Goal: Find specific page/section: Find specific page/section

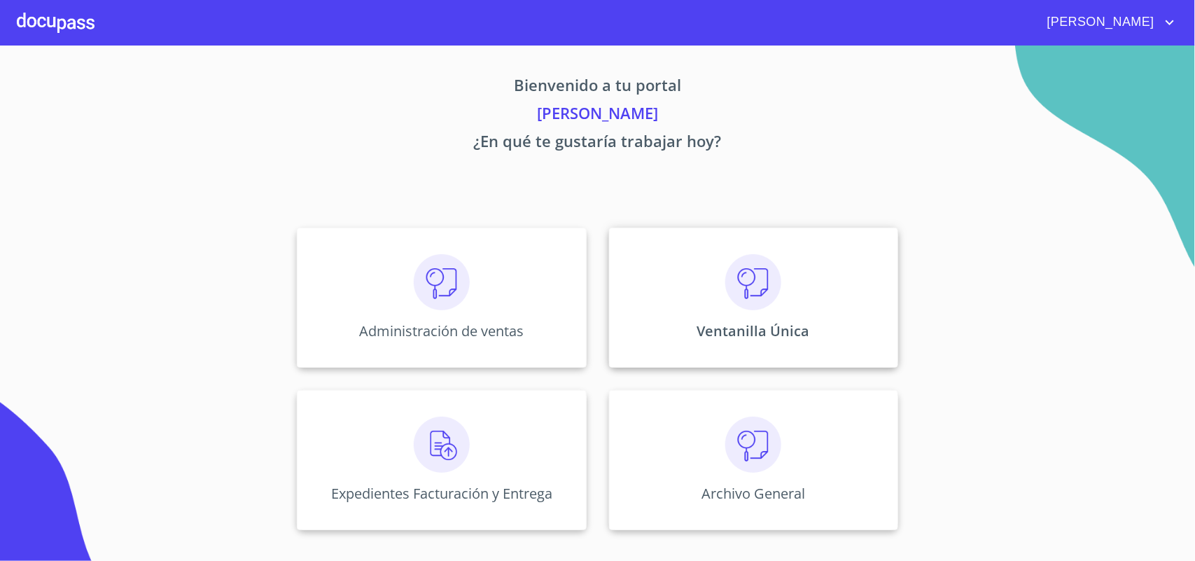
click at [786, 305] on div "Ventanilla Única" at bounding box center [753, 298] width 289 height 140
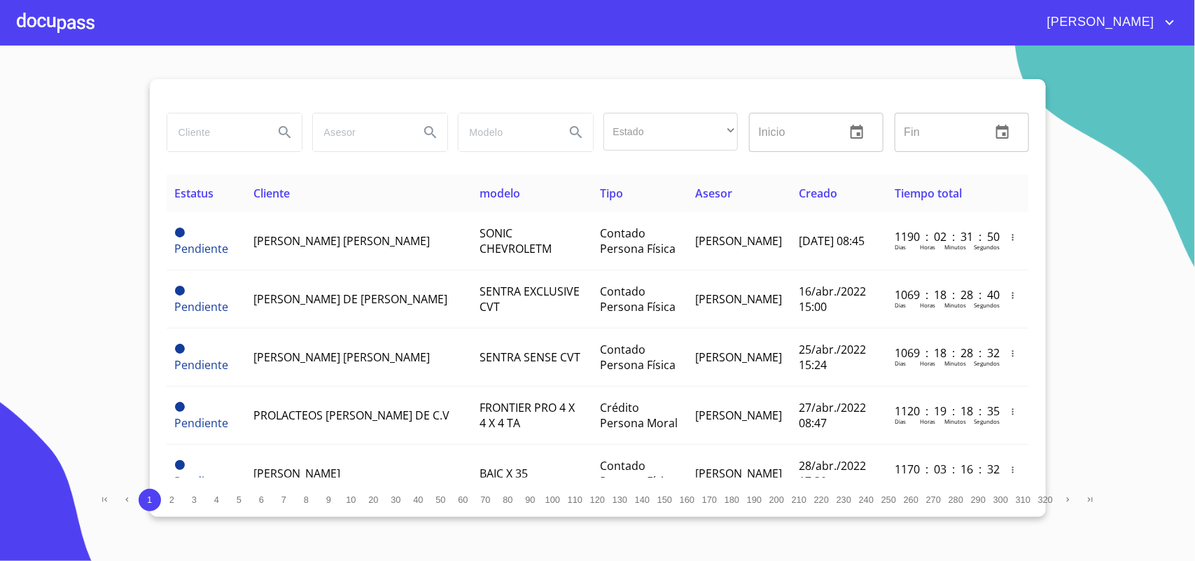
click at [232, 148] on input "search" at bounding box center [214, 132] width 95 height 38
type input "[PERSON_NAME]"
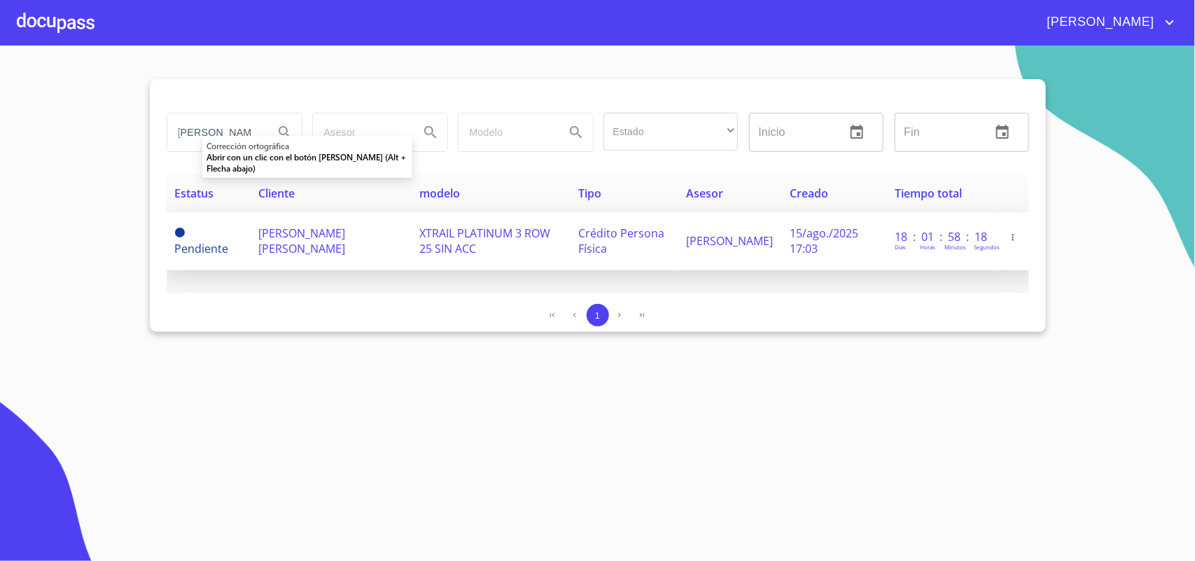
click at [279, 244] on span "[PERSON_NAME] [PERSON_NAME]" at bounding box center [301, 240] width 87 height 31
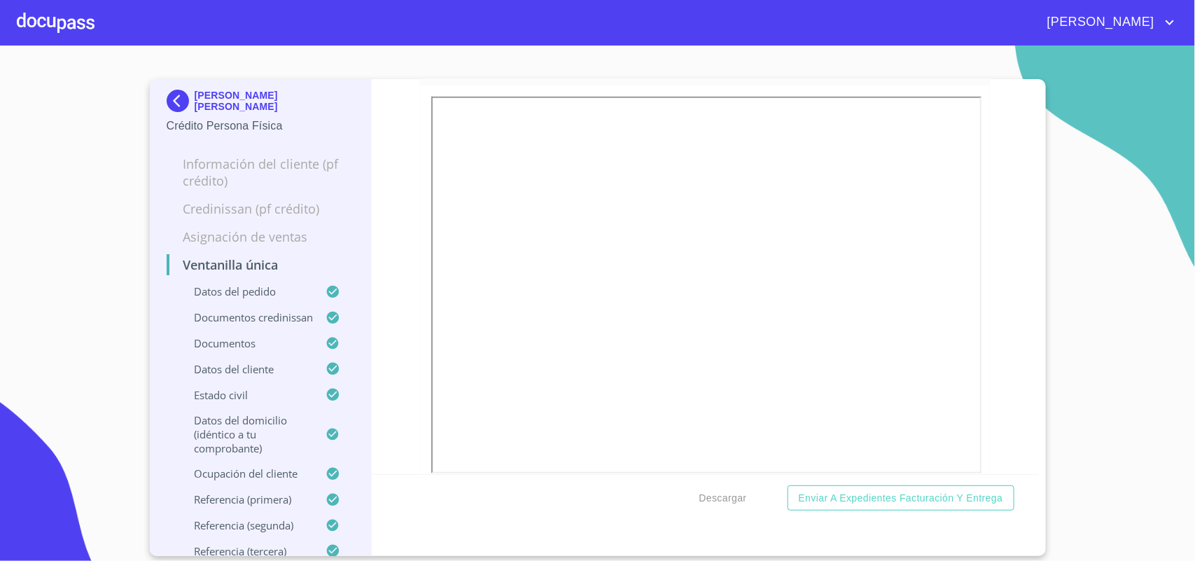
scroll to position [525, 0]
click at [186, 100] on img at bounding box center [181, 101] width 28 height 22
